Goal: Task Accomplishment & Management: Use online tool/utility

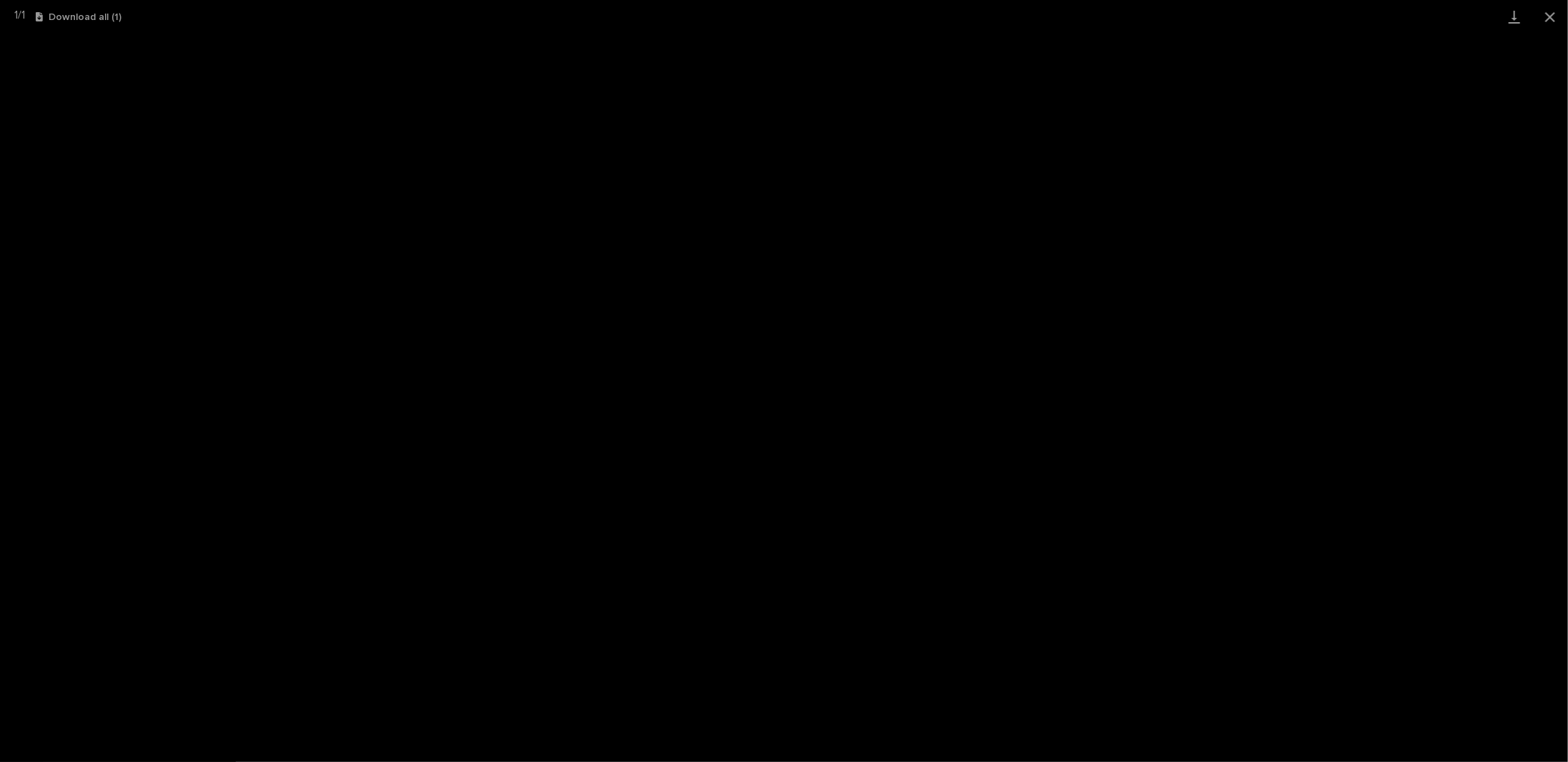
scroll to position [35, 0]
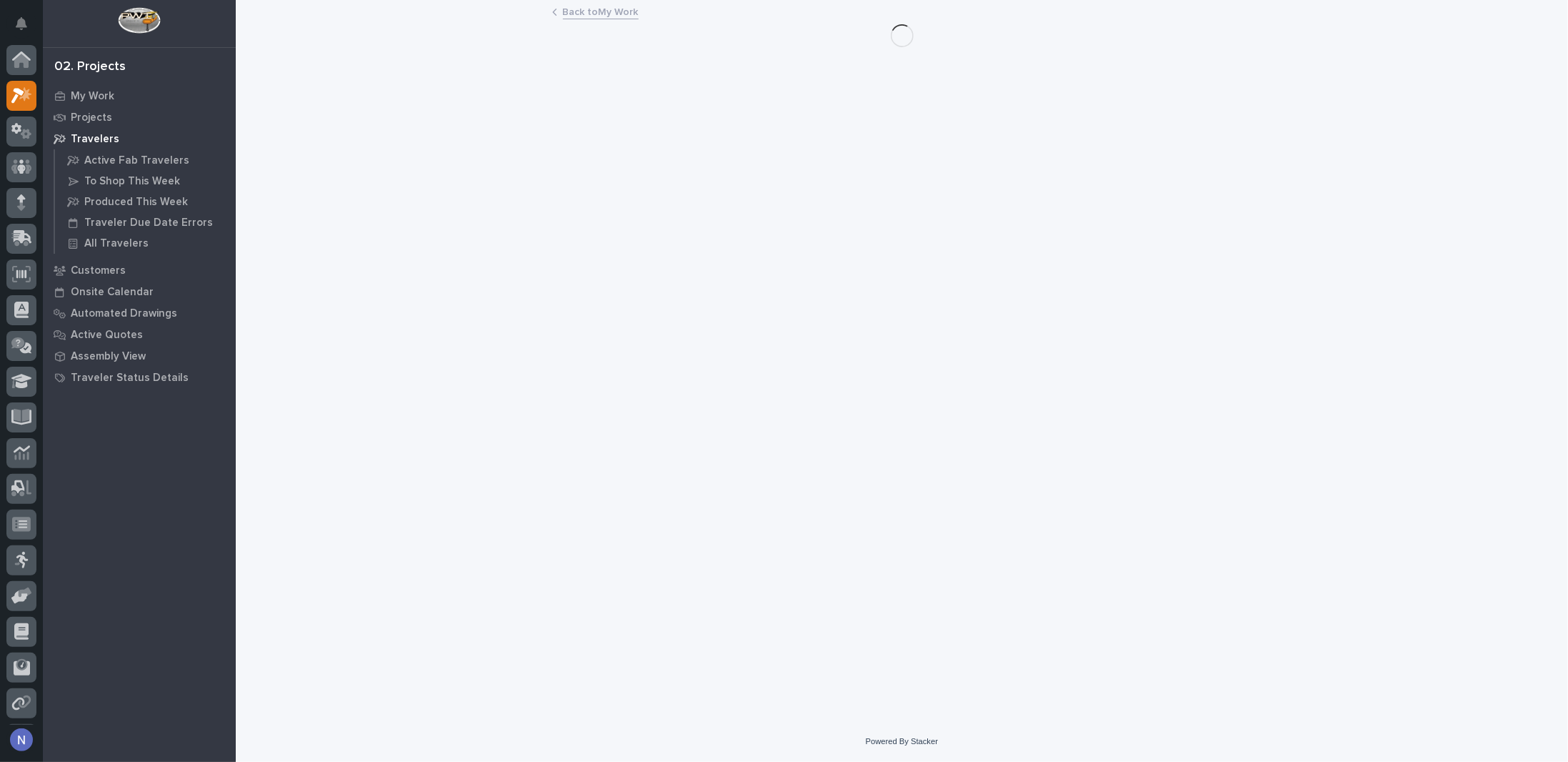
scroll to position [35, 0]
click at [101, 92] on p "My Work" at bounding box center [93, 96] width 44 height 13
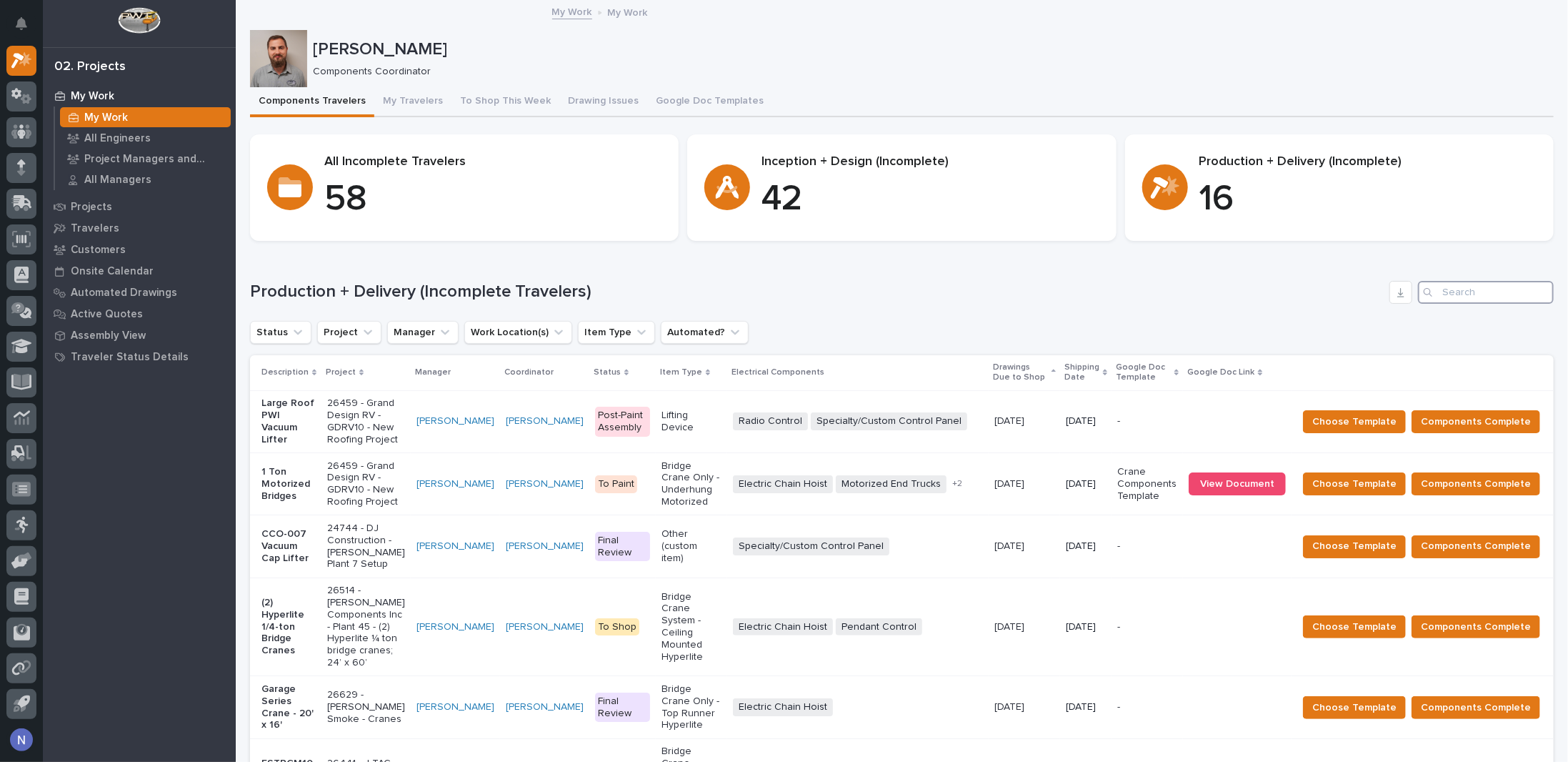
click at [1457, 295] on input "Search" at bounding box center [1485, 292] width 136 height 22
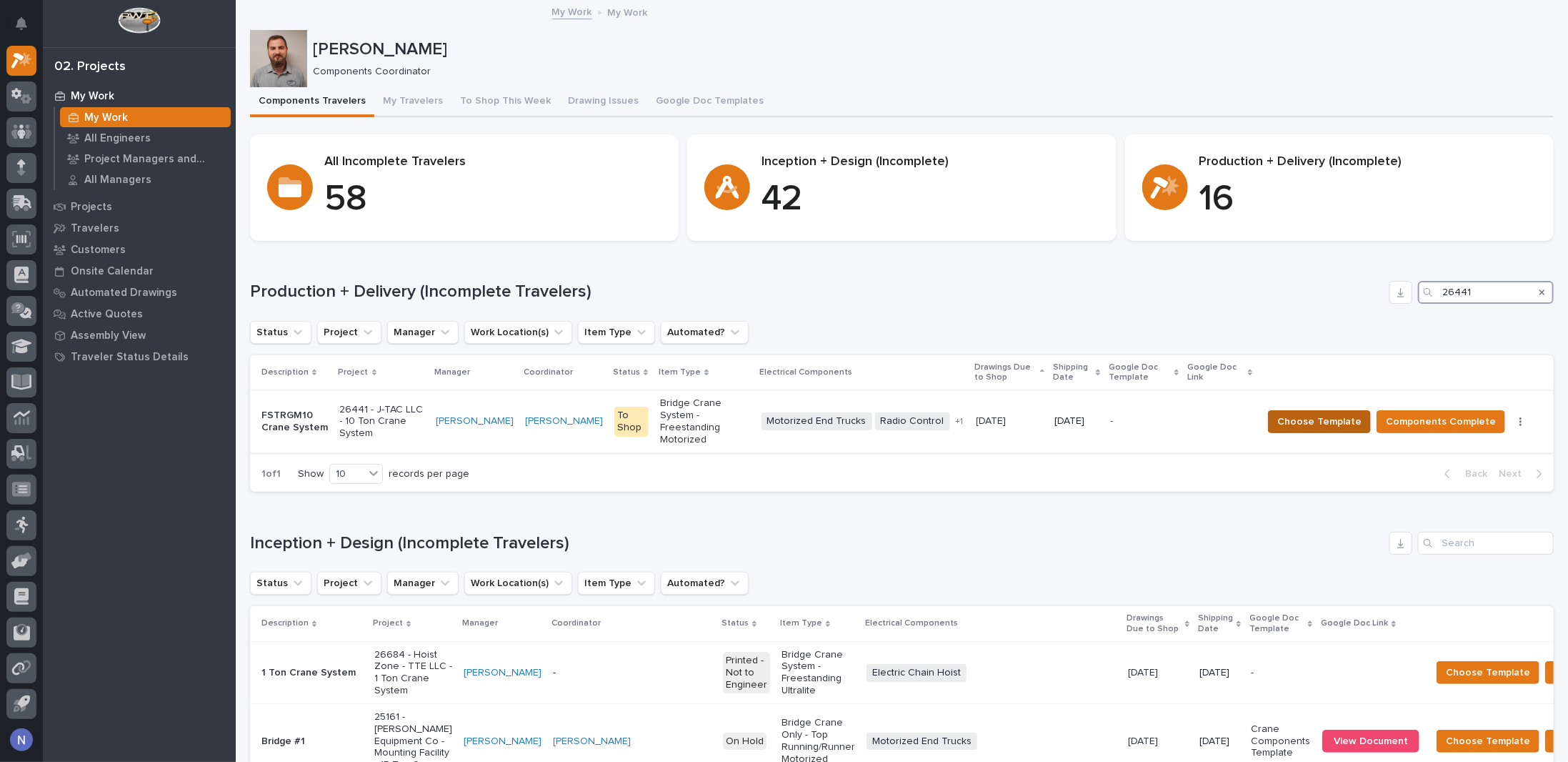
type input "26441"
click at [1335, 424] on button "Choose Template" at bounding box center [1319, 421] width 103 height 22
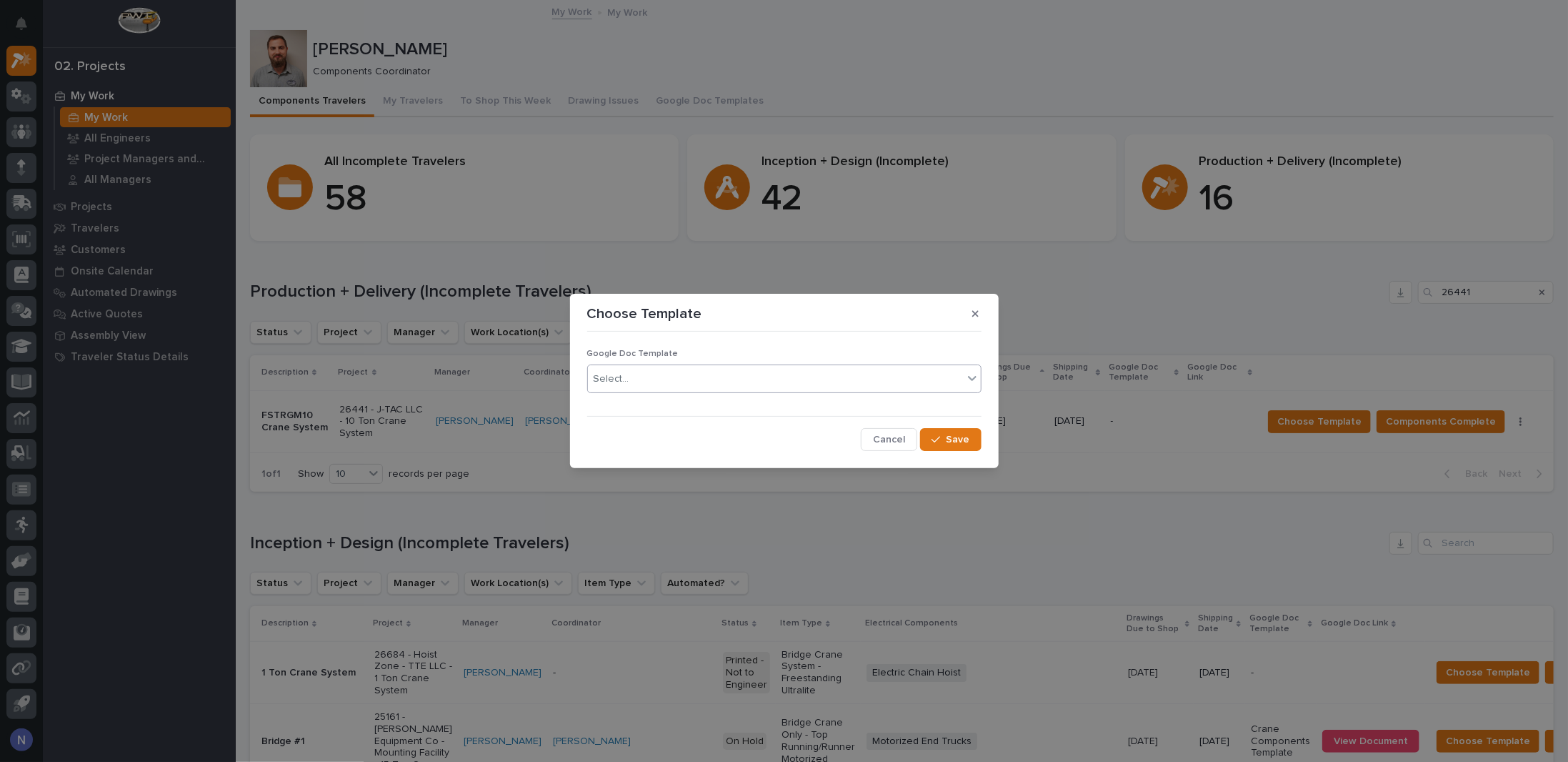
drag, startPoint x: 700, startPoint y: 378, endPoint x: 684, endPoint y: 385, distance: 17.5
click at [699, 378] on div "Select..." at bounding box center [775, 378] width 375 height 23
click at [641, 432] on div "Crane Components Template" at bounding box center [784, 431] width 393 height 25
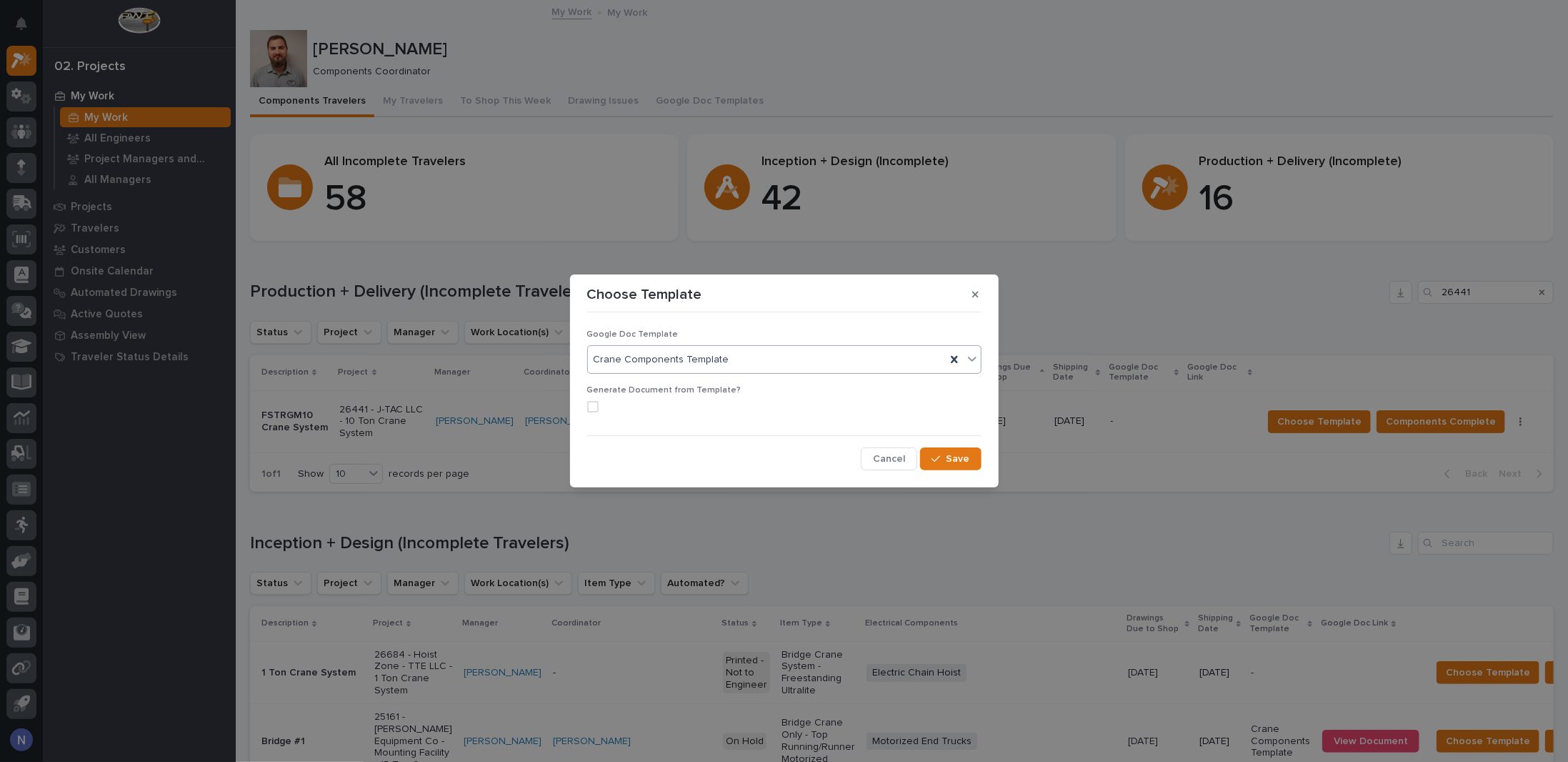
click at [589, 407] on span at bounding box center [592, 406] width 11 height 11
click at [930, 465] on button "Save" at bounding box center [950, 459] width 61 height 22
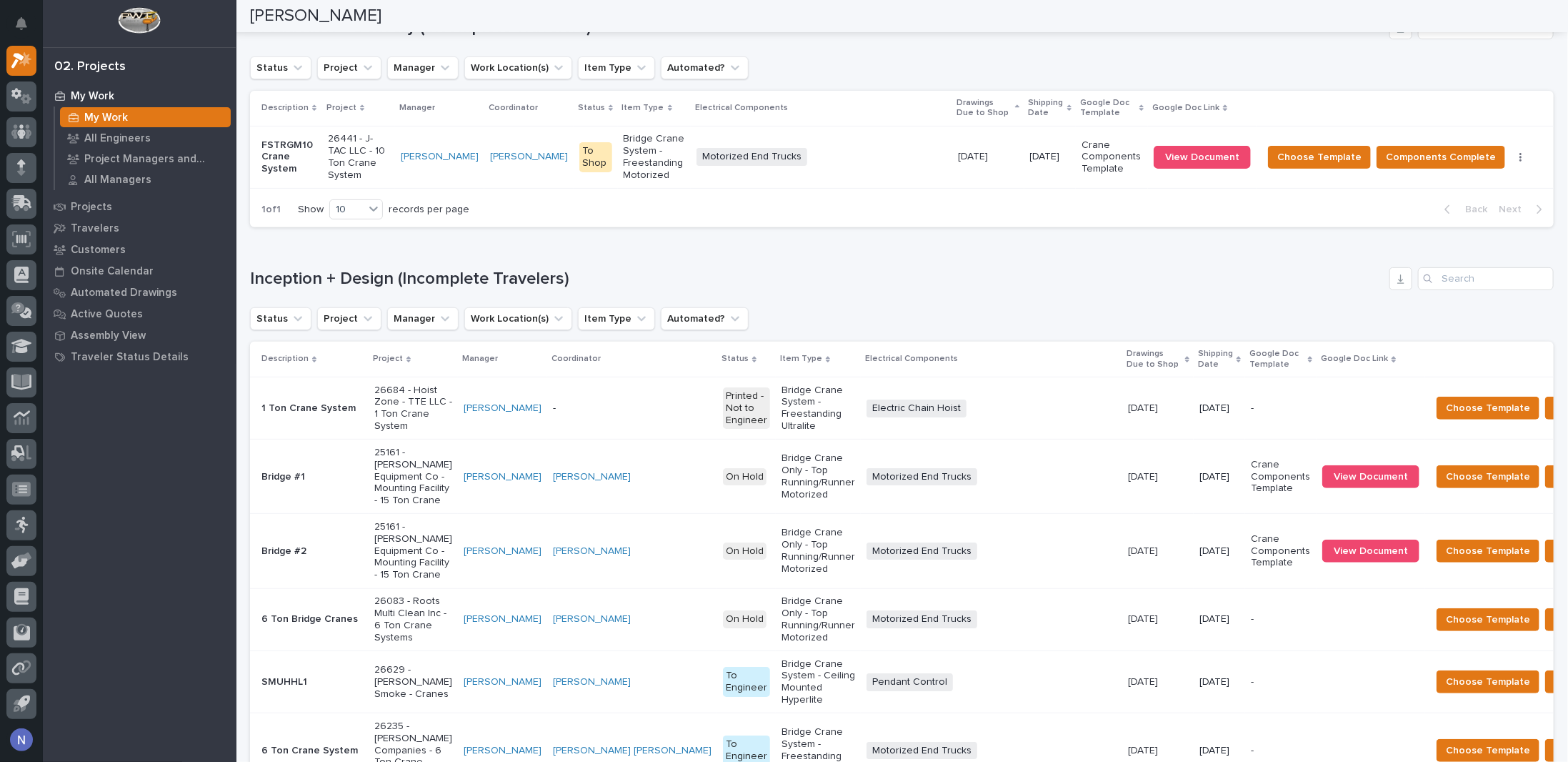
scroll to position [95, 0]
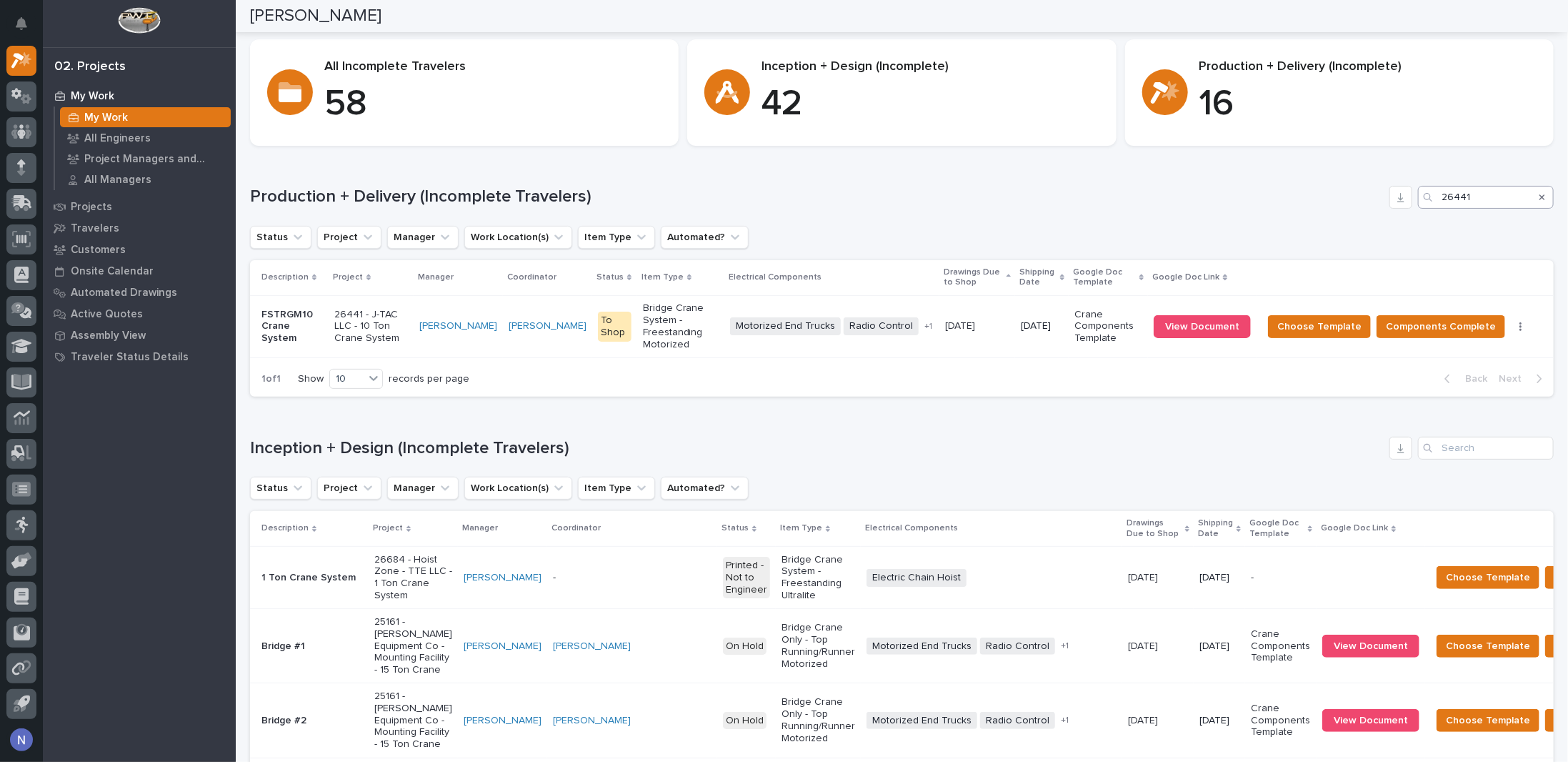
click at [1539, 194] on icon "Search" at bounding box center [1542, 197] width 6 height 8
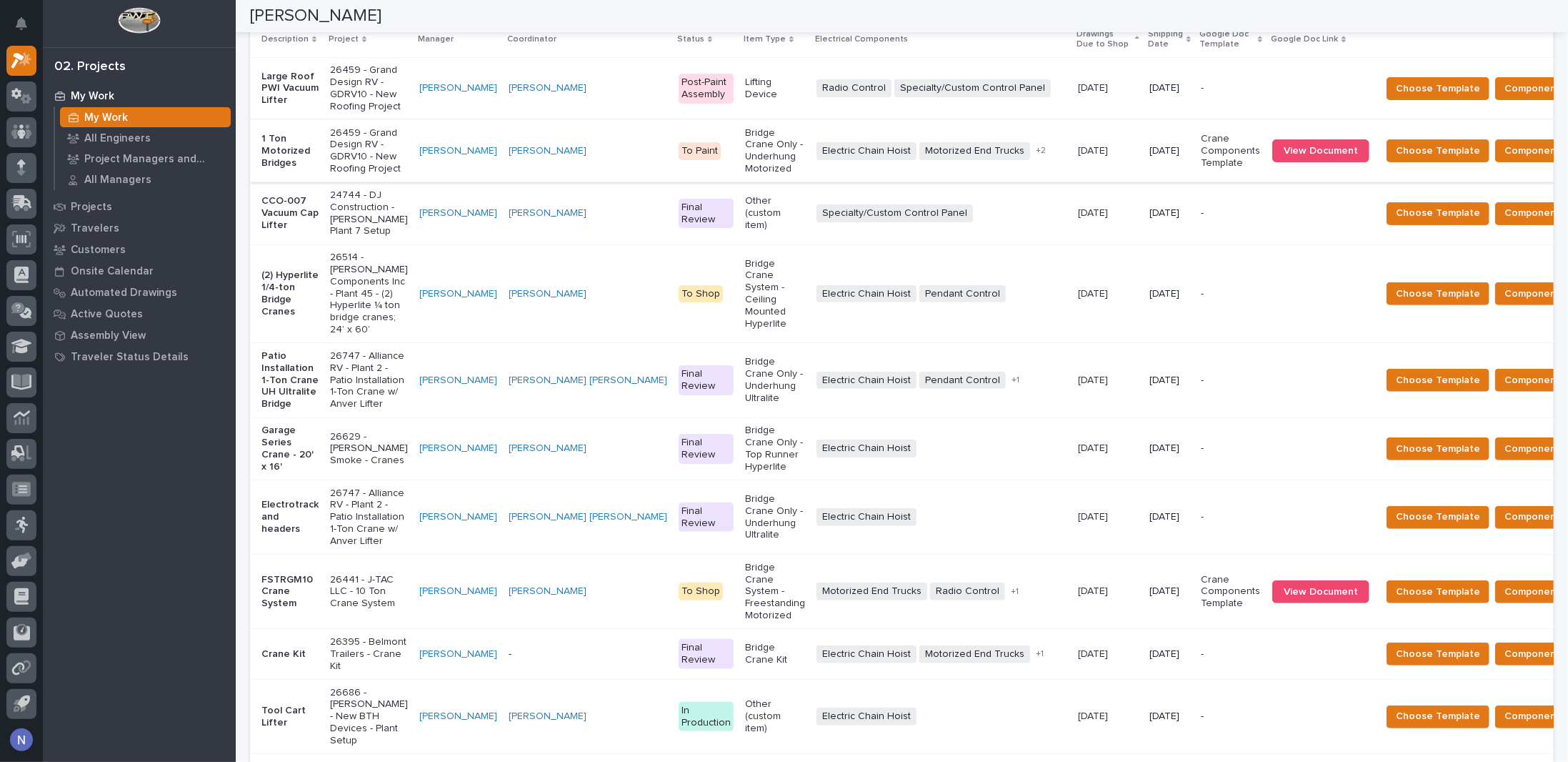
scroll to position [358, 0]
